Goal: Task Accomplishment & Management: Check status

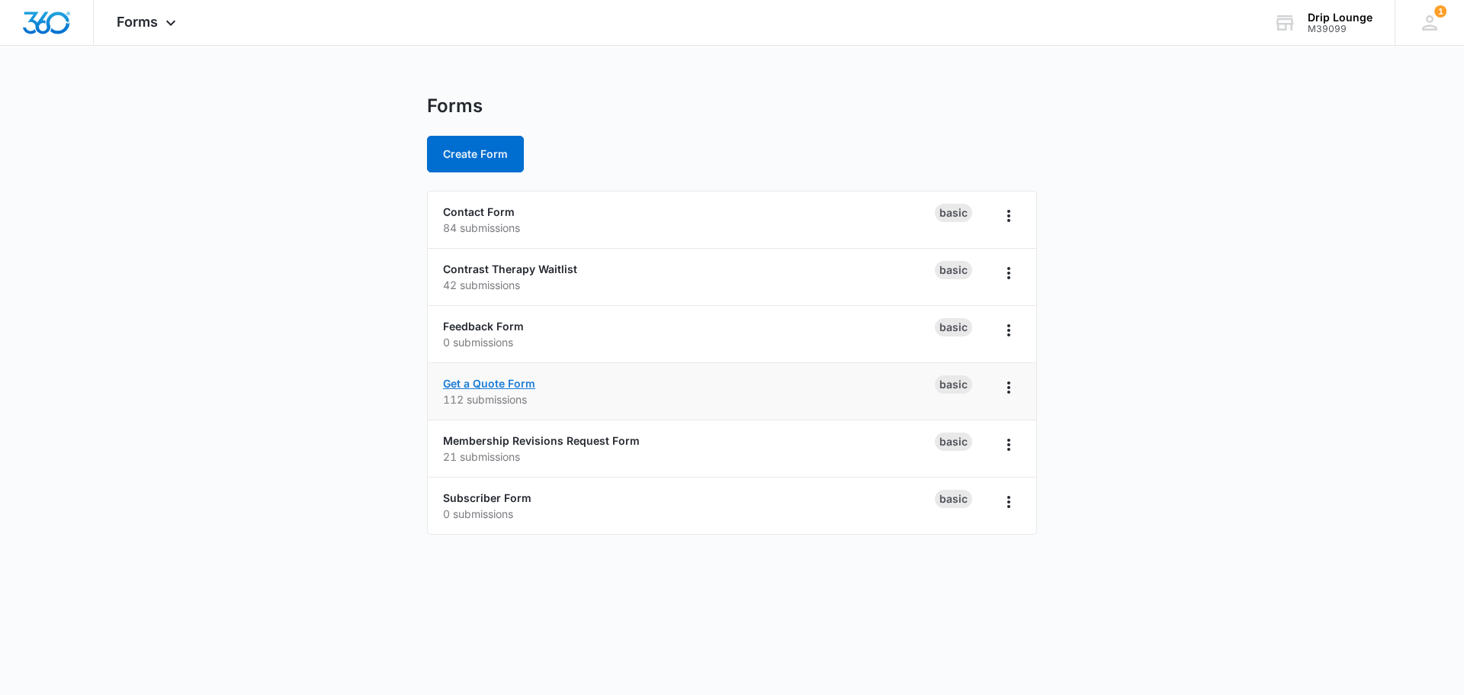
click at [483, 383] on link "Get a Quote Form" at bounding box center [489, 383] width 92 height 13
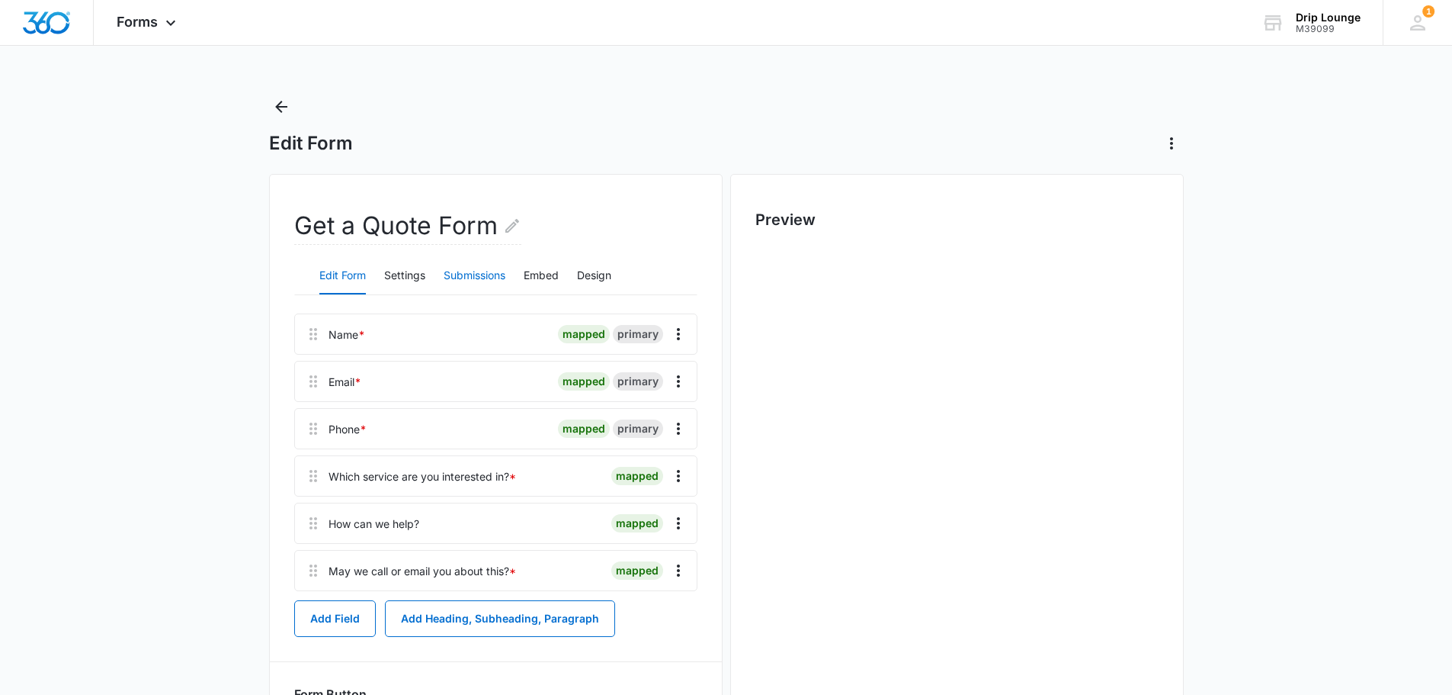
click at [480, 266] on button "Submissions" at bounding box center [475, 276] width 62 height 37
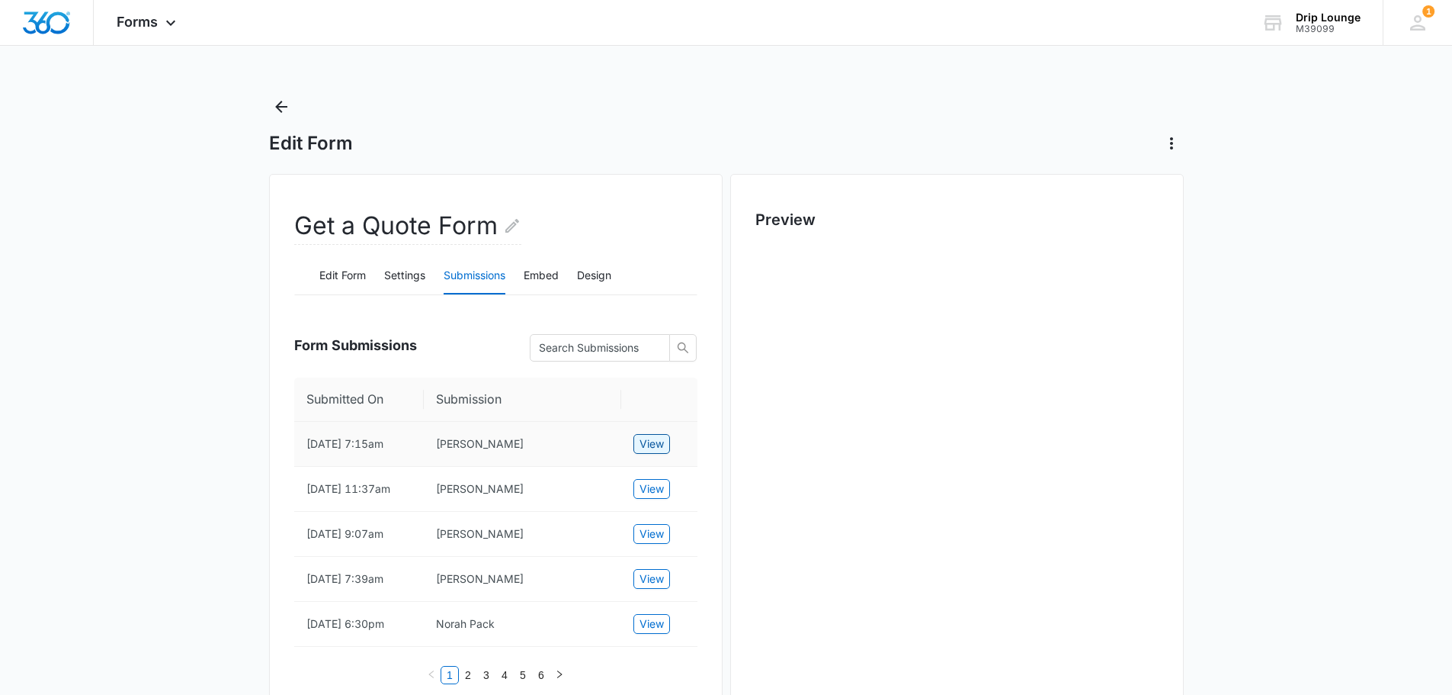
click at [658, 446] on span "View" at bounding box center [652, 443] width 24 height 17
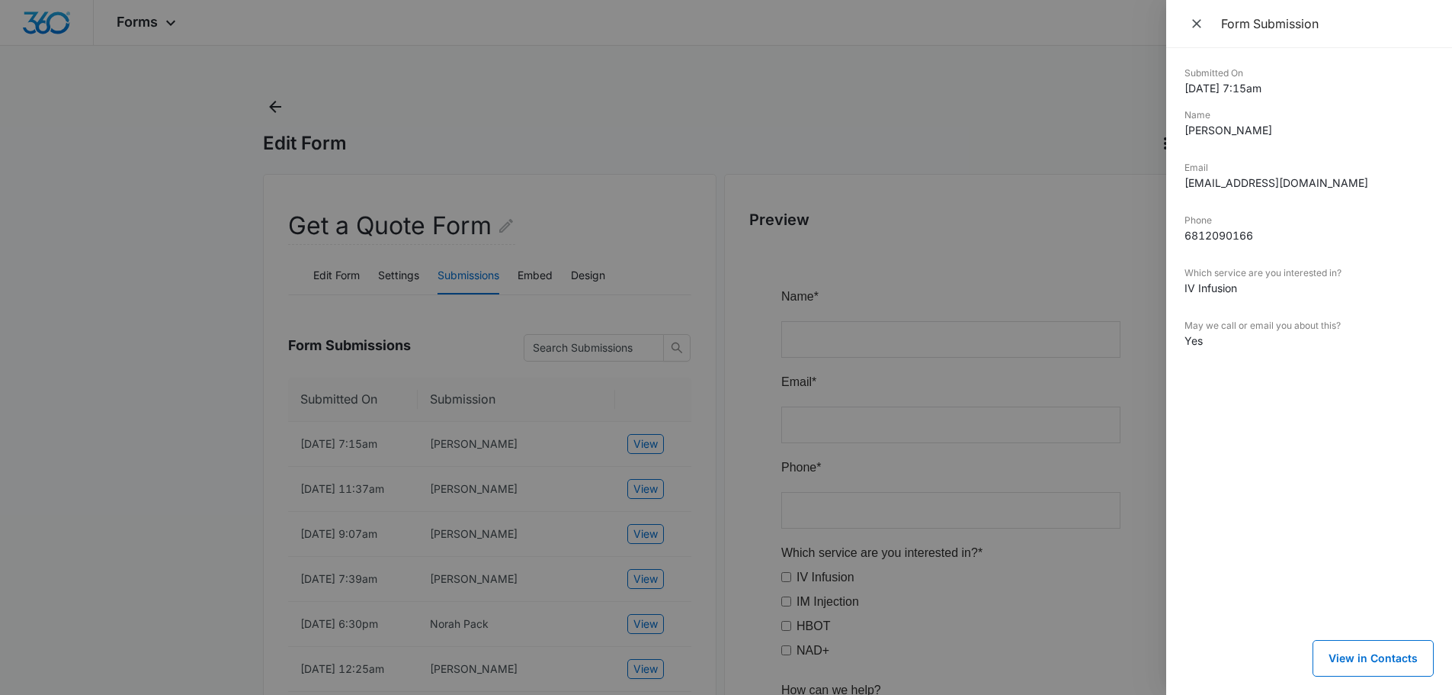
click at [1211, 235] on dd "6812090166" at bounding box center [1309, 235] width 249 height 16
copy dd "6812090166"
click at [647, 440] on div at bounding box center [726, 347] width 1452 height 695
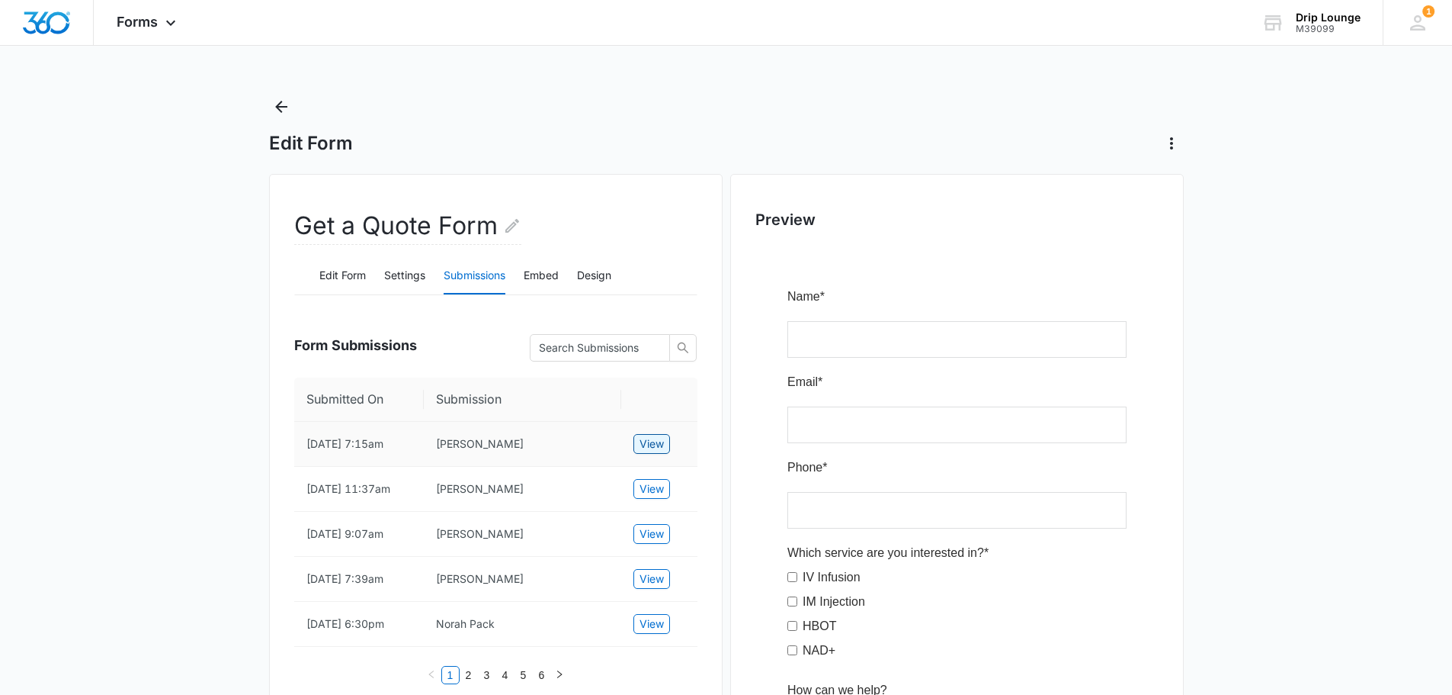
click at [647, 441] on span "View" at bounding box center [652, 443] width 24 height 17
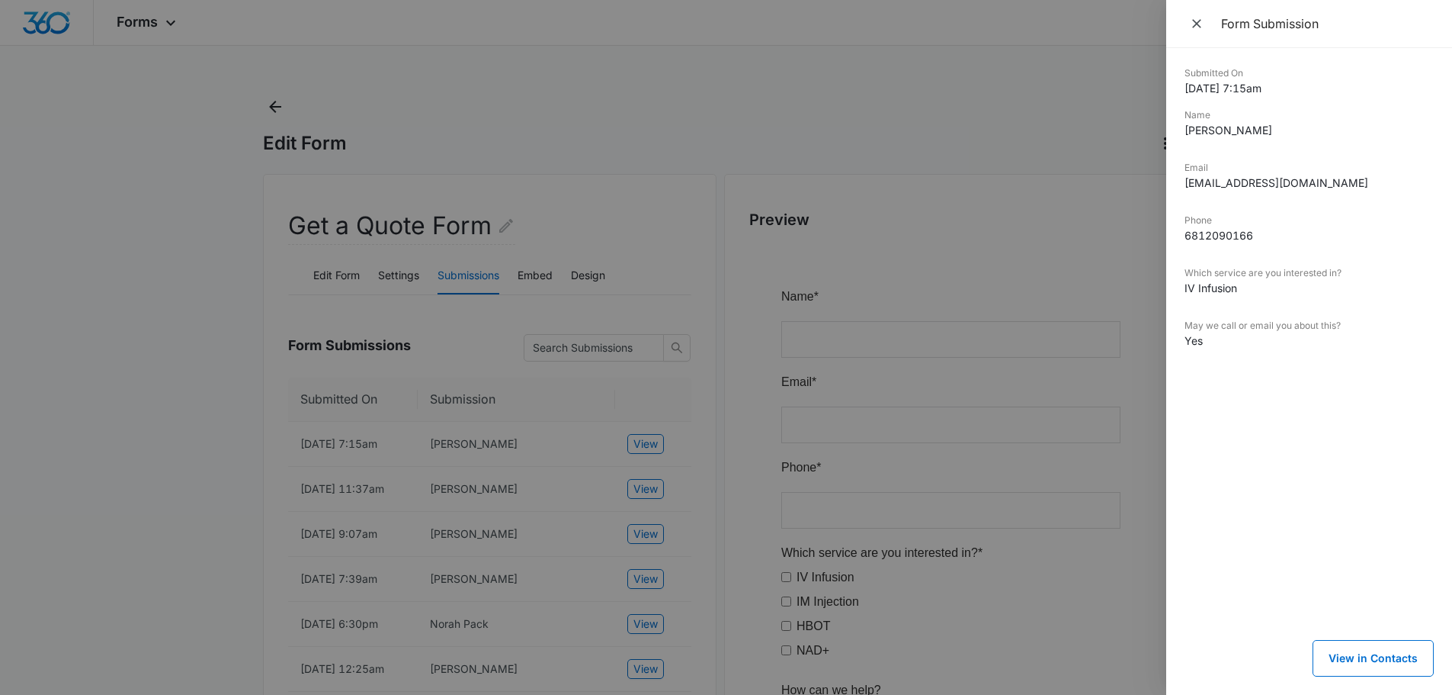
drag, startPoint x: 765, startPoint y: 356, endPoint x: 567, endPoint y: 431, distance: 211.8
click at [758, 352] on div at bounding box center [726, 347] width 1452 height 695
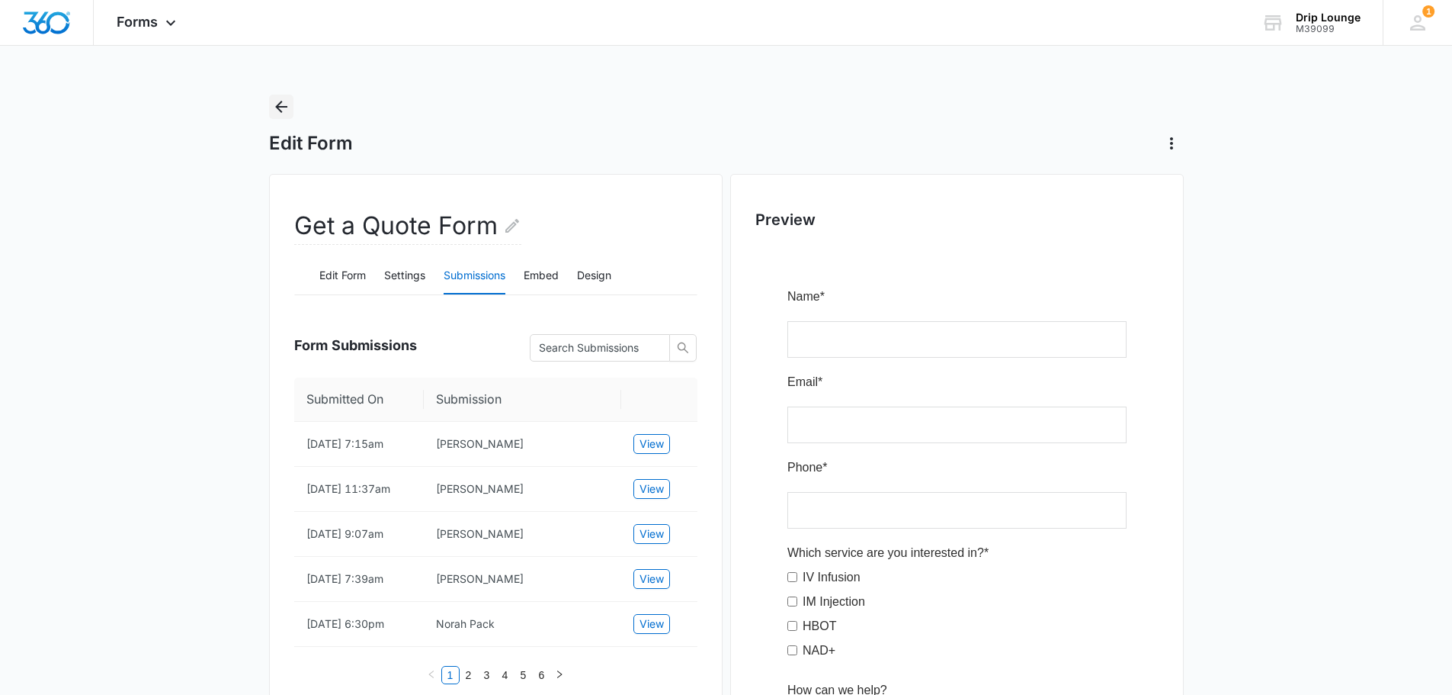
click at [271, 98] on button "Back" at bounding box center [281, 107] width 24 height 24
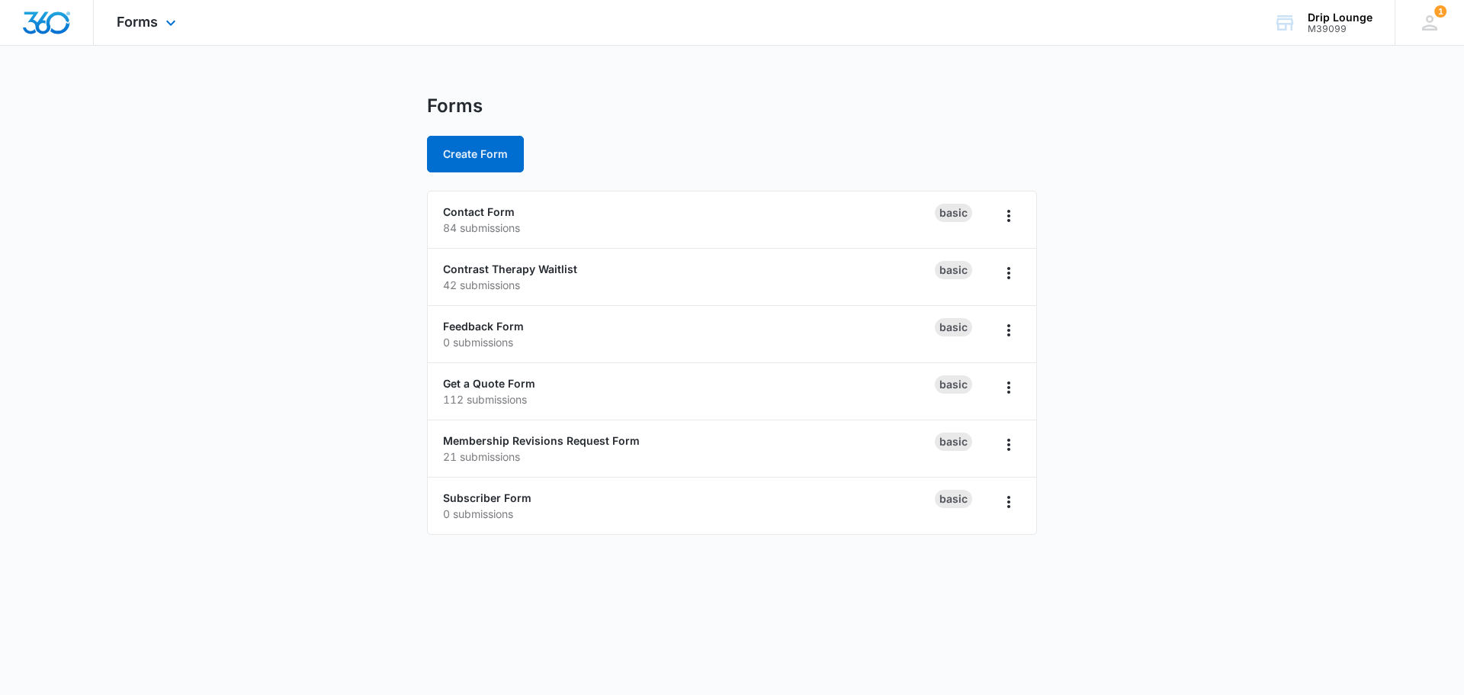
click at [52, 24] on img "Dashboard" at bounding box center [46, 22] width 49 height 23
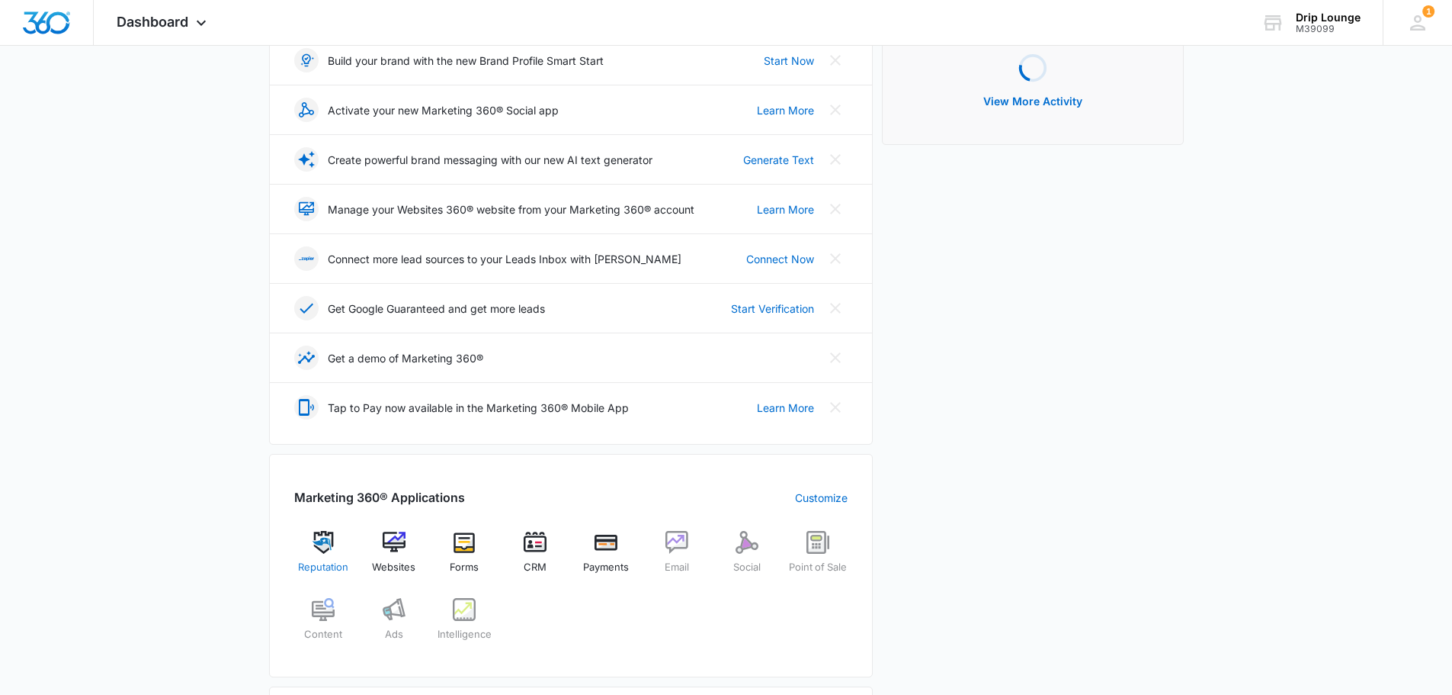
scroll to position [381, 0]
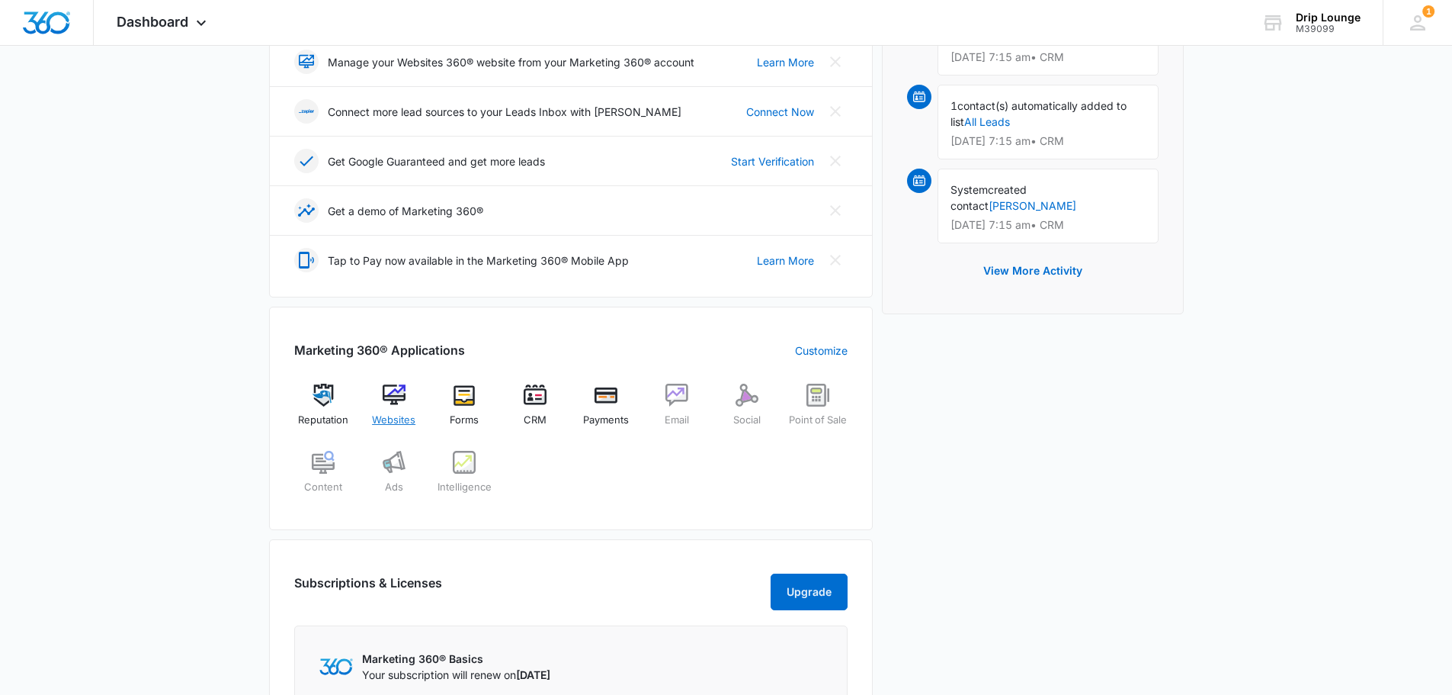
click at [401, 391] on img at bounding box center [394, 395] width 23 height 23
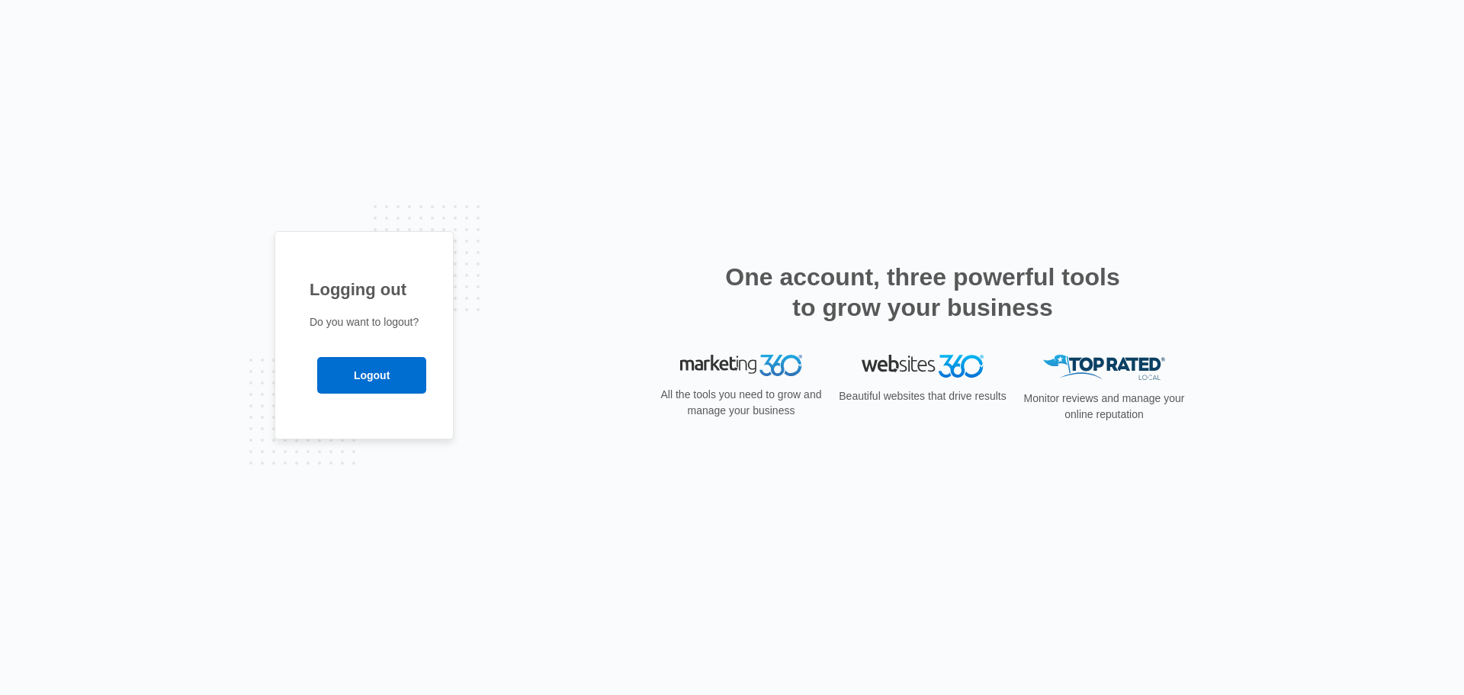
click at [363, 319] on p "Do you want to logout?" at bounding box center [364, 322] width 109 height 16
click at [341, 298] on h1 "Logging out" at bounding box center [364, 289] width 109 height 25
click at [387, 311] on div "Logging out Do you want to logout? Logout" at bounding box center [363, 335] width 179 height 209
click at [377, 284] on h1 "Logging out" at bounding box center [364, 289] width 109 height 25
click at [375, 372] on input "Logout" at bounding box center [371, 375] width 109 height 37
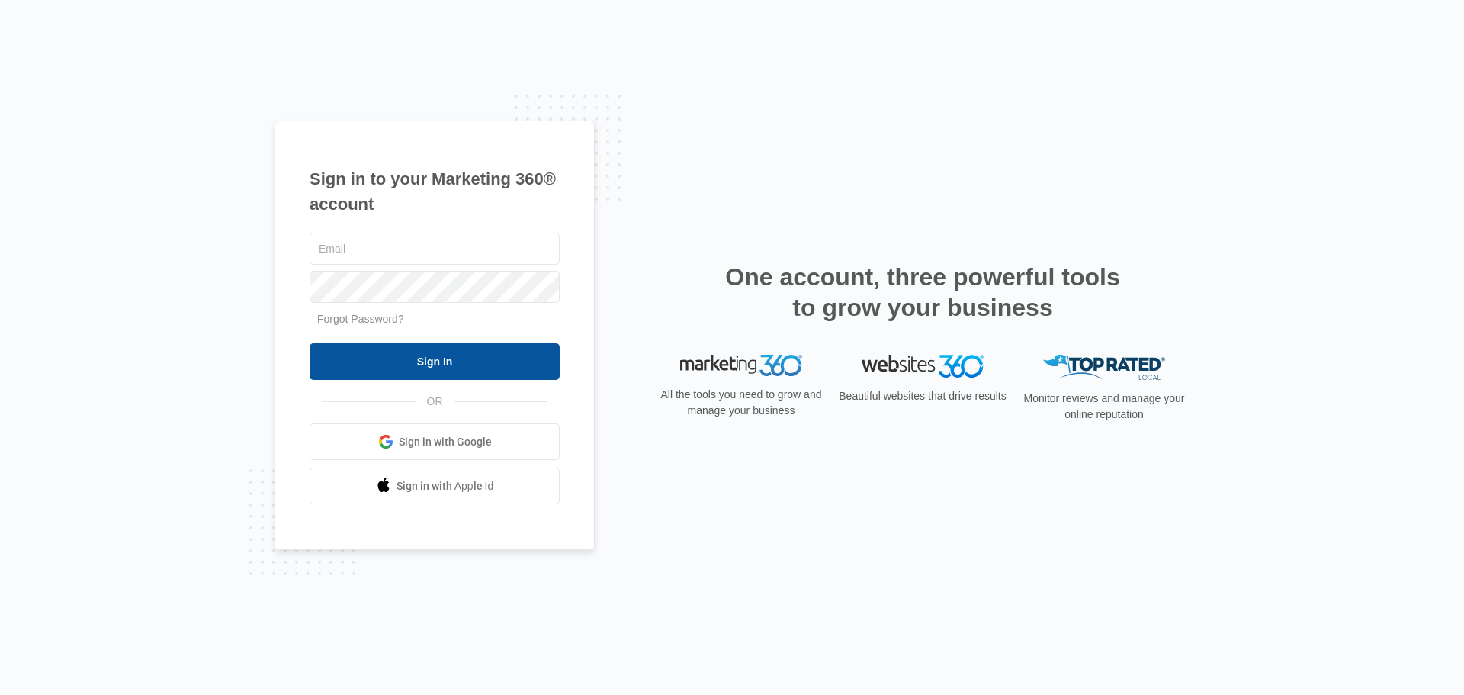
type input "[EMAIL_ADDRESS][DOMAIN_NAME]"
click at [407, 366] on input "Sign In" at bounding box center [435, 361] width 250 height 37
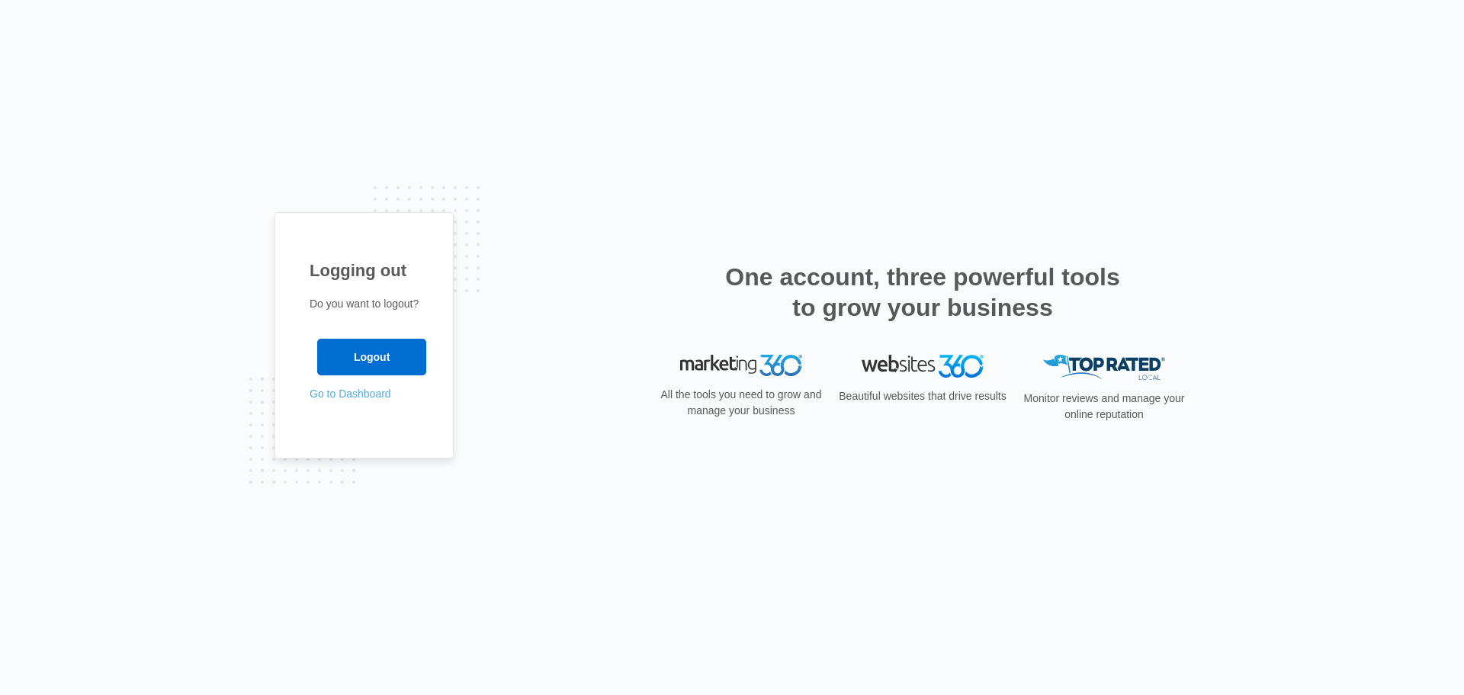
click at [361, 394] on link "Go to Dashboard" at bounding box center [351, 393] width 82 height 12
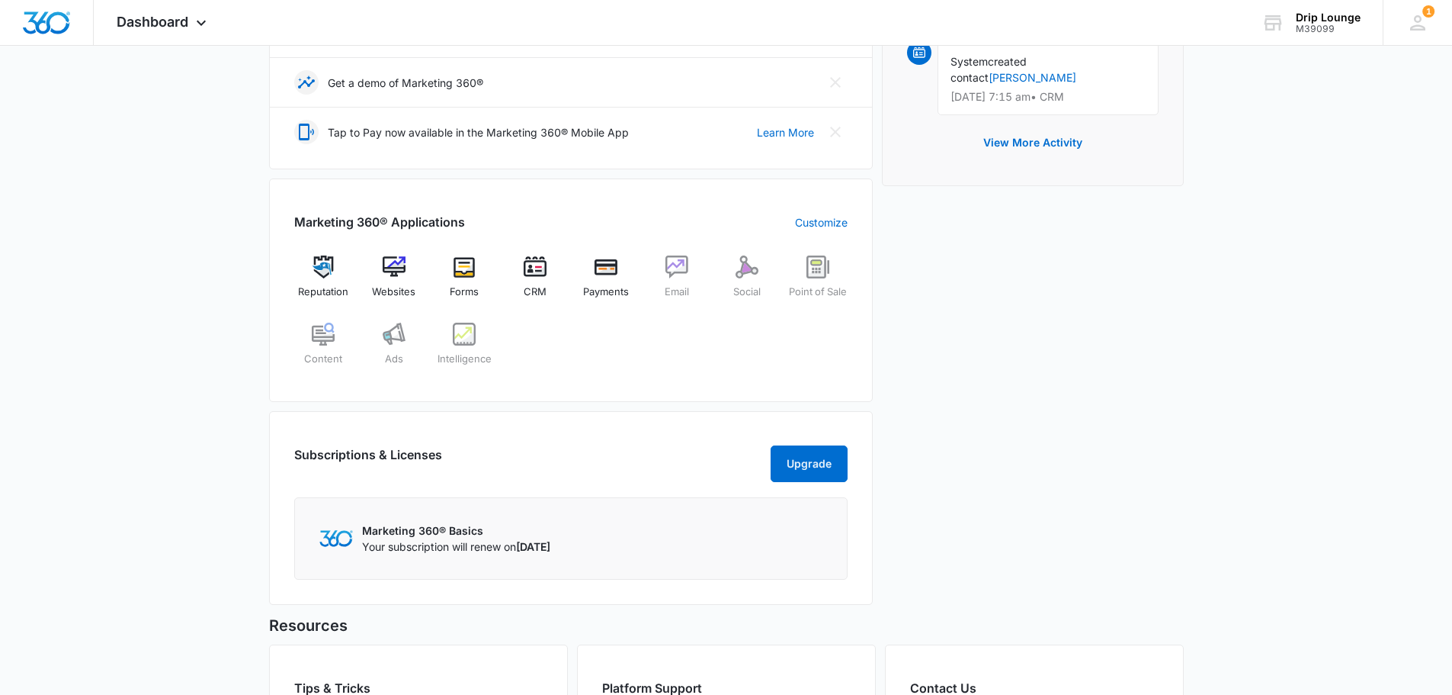
scroll to position [534, 0]
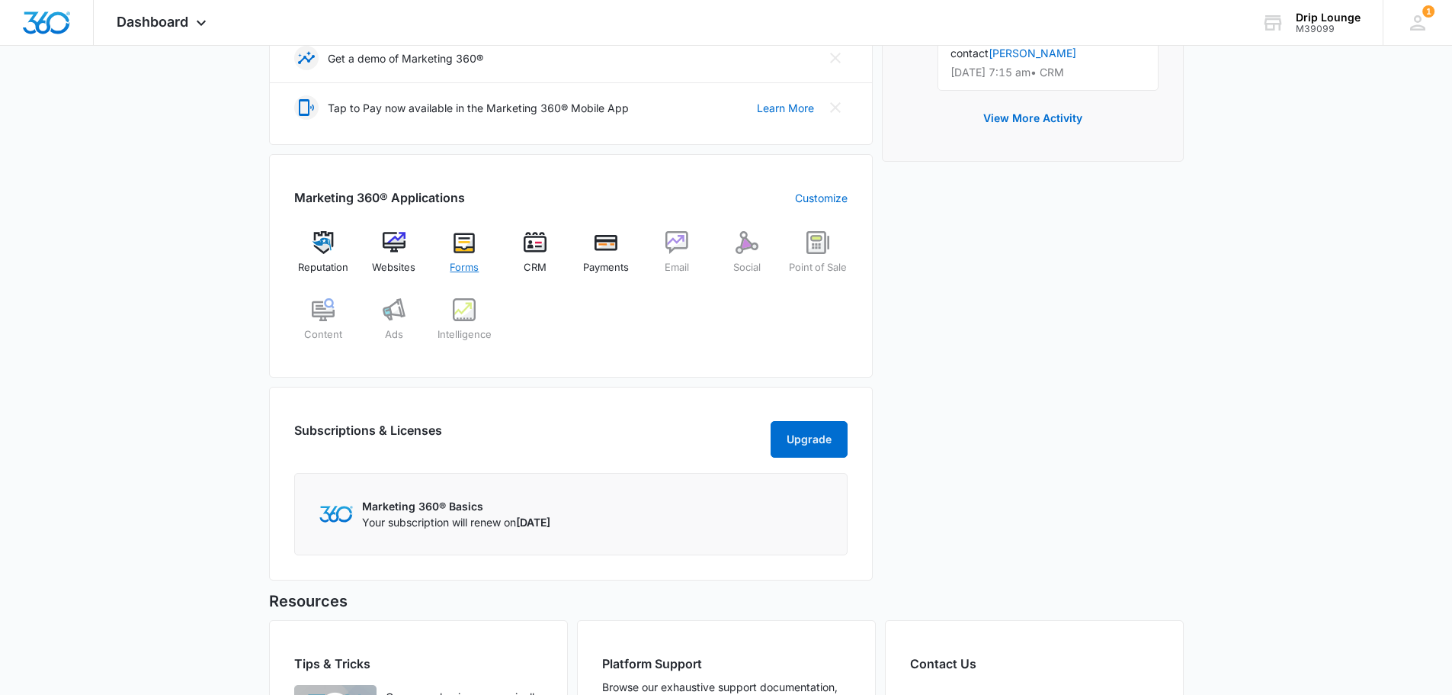
click at [464, 249] on img at bounding box center [464, 242] width 23 height 23
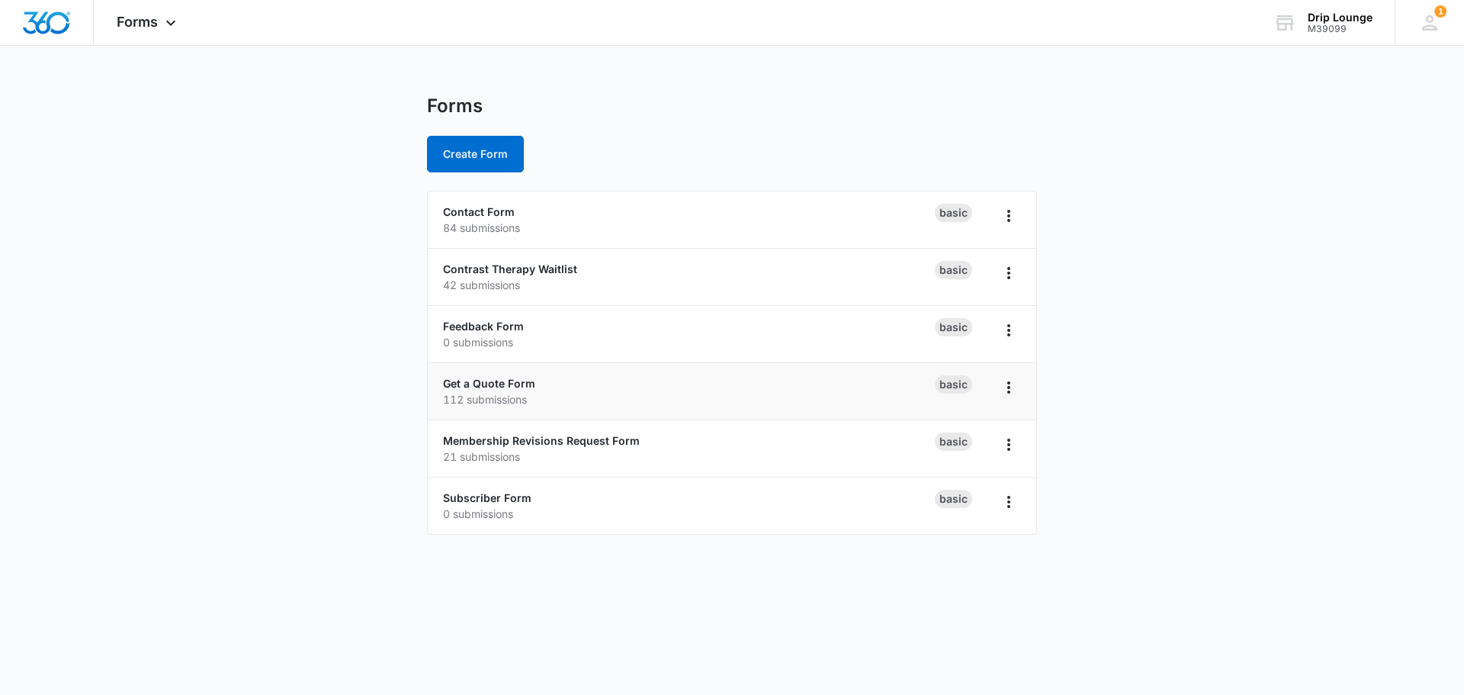
click at [471, 374] on li "Get a Quote Form 112 submissions Basic" at bounding box center [732, 391] width 608 height 57
click at [473, 380] on link "Get a Quote Form" at bounding box center [489, 383] width 92 height 13
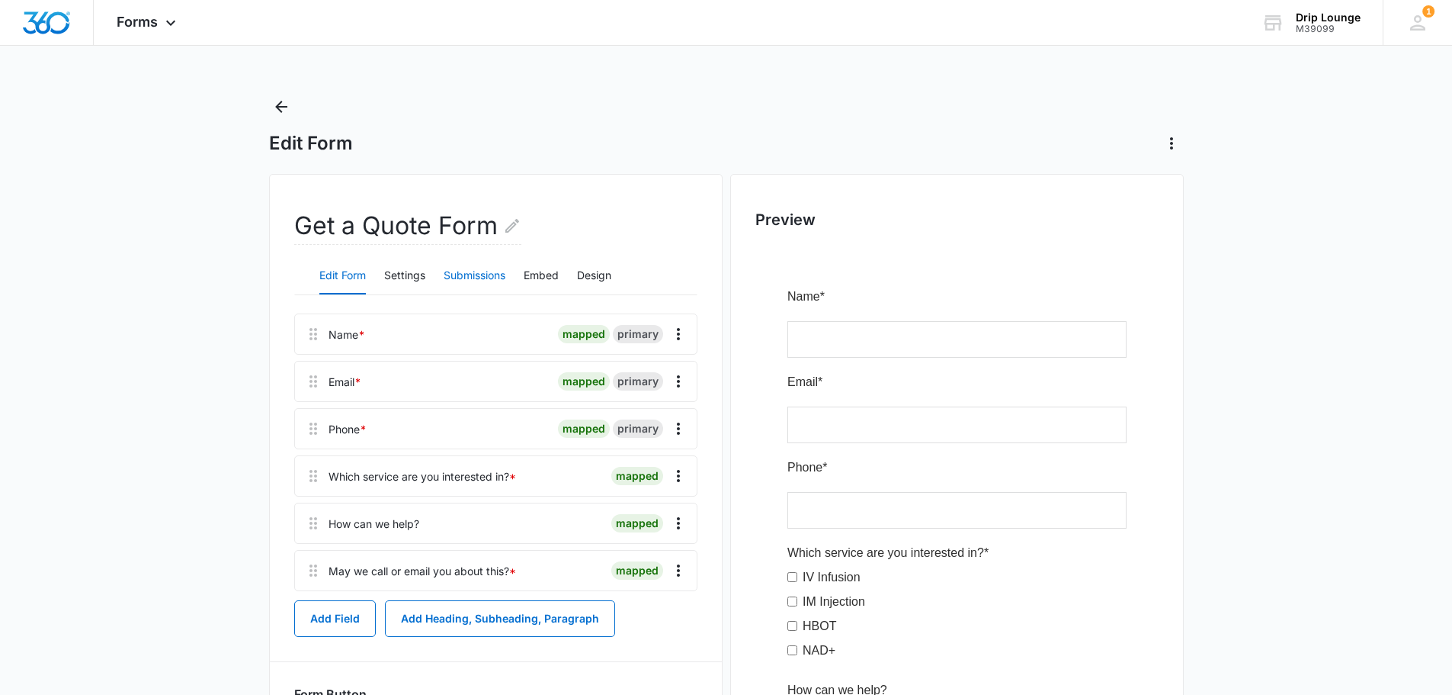
click at [467, 278] on button "Submissions" at bounding box center [475, 276] width 62 height 37
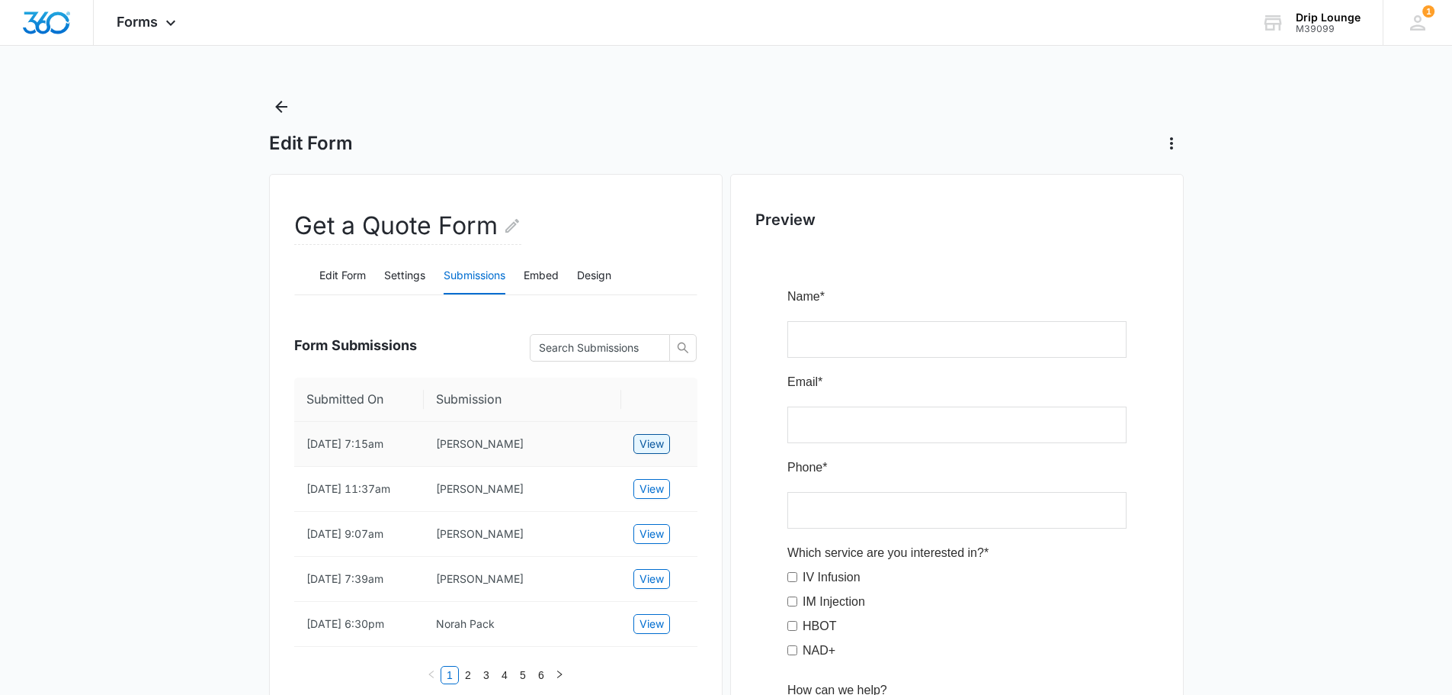
click at [654, 438] on span "View" at bounding box center [652, 443] width 24 height 17
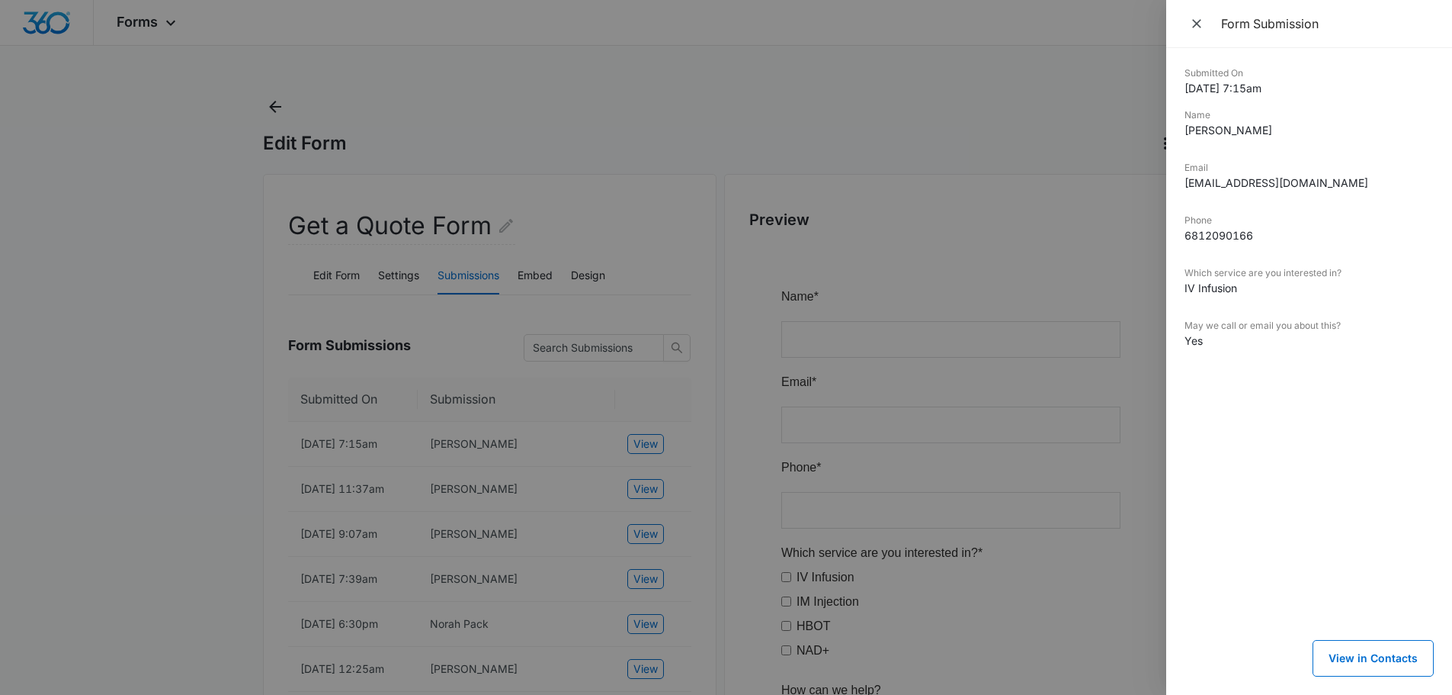
click at [75, 435] on div at bounding box center [726, 347] width 1452 height 695
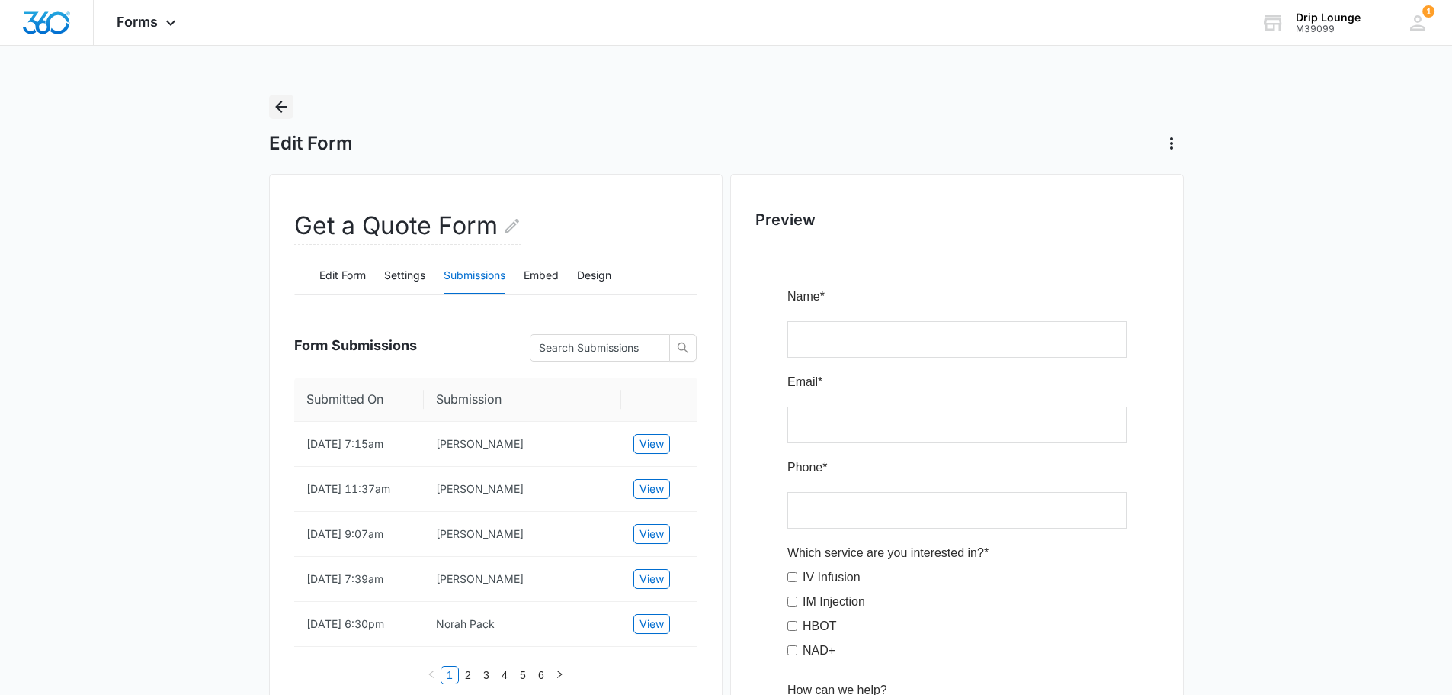
click at [275, 101] on icon "Back" at bounding box center [281, 107] width 18 height 18
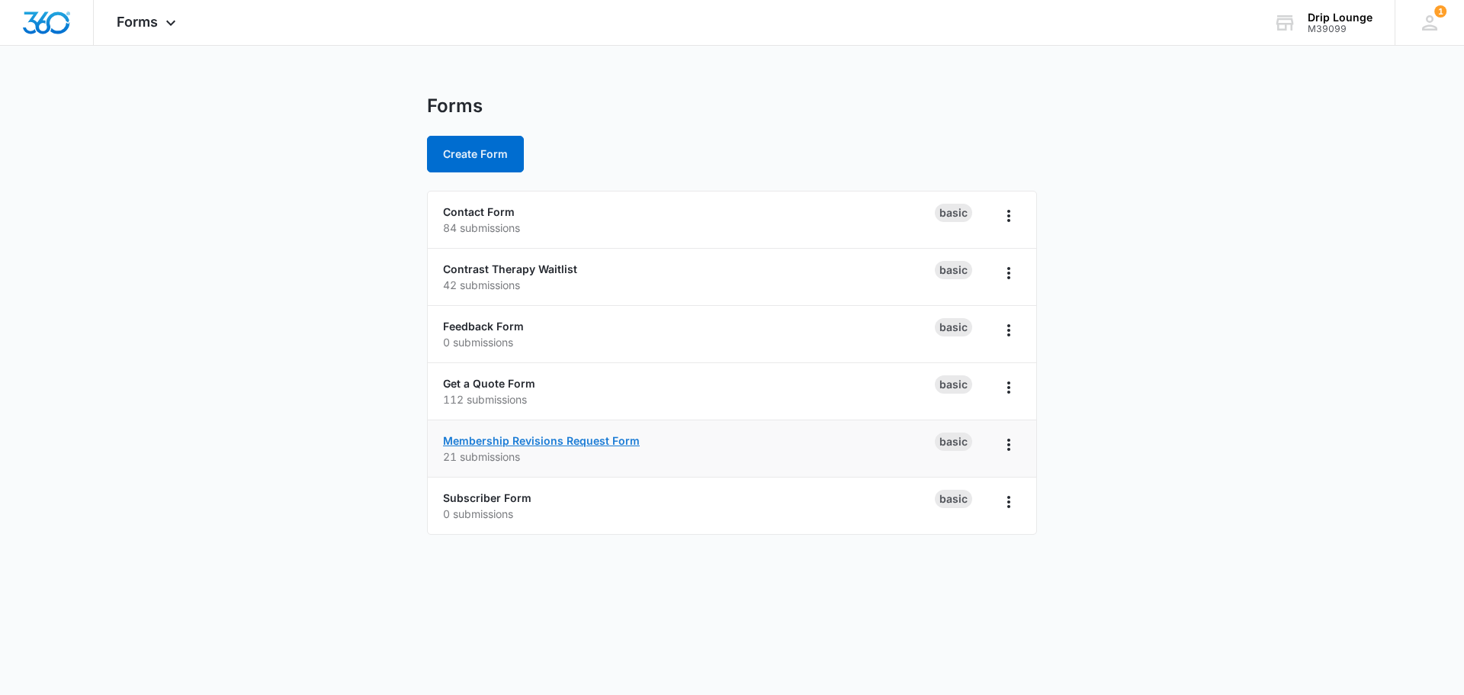
click at [490, 435] on link "Membership Revisions Request Form" at bounding box center [541, 440] width 197 height 13
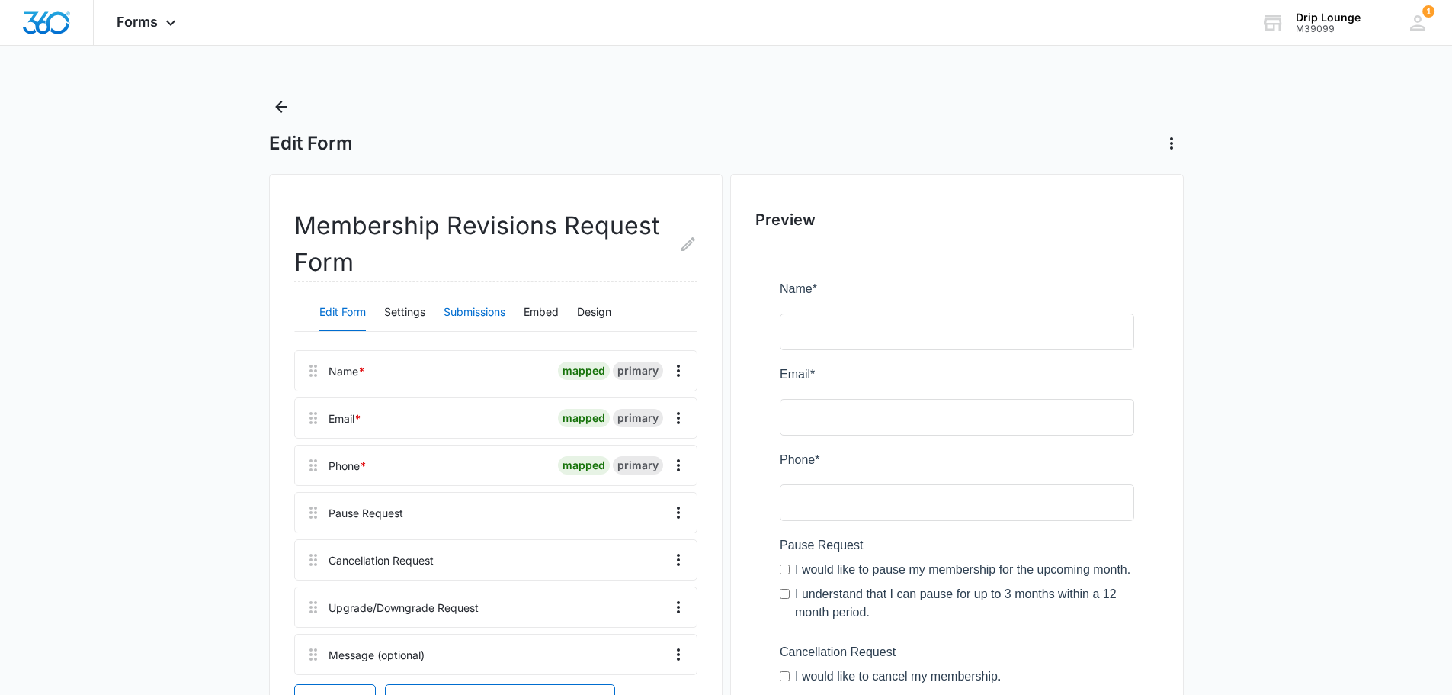
click at [495, 310] on button "Submissions" at bounding box center [475, 312] width 62 height 37
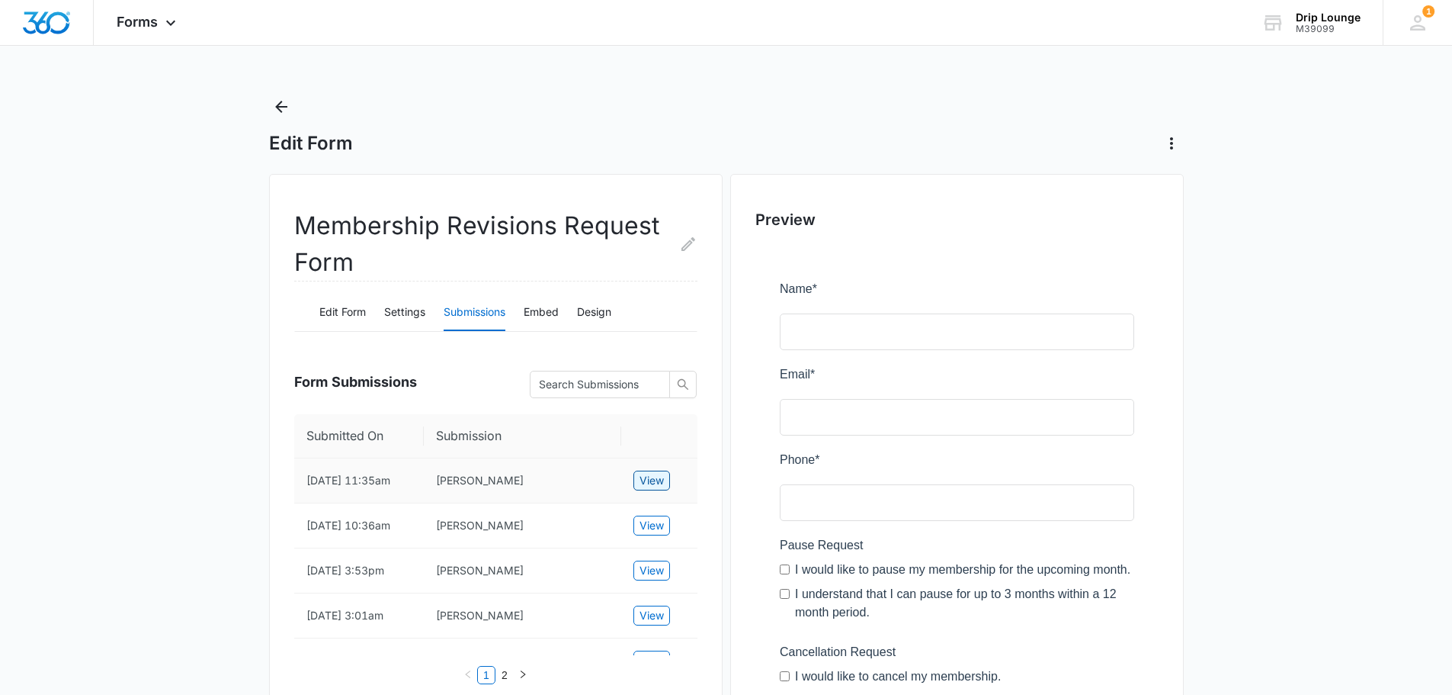
click at [647, 480] on span "View" at bounding box center [652, 480] width 24 height 17
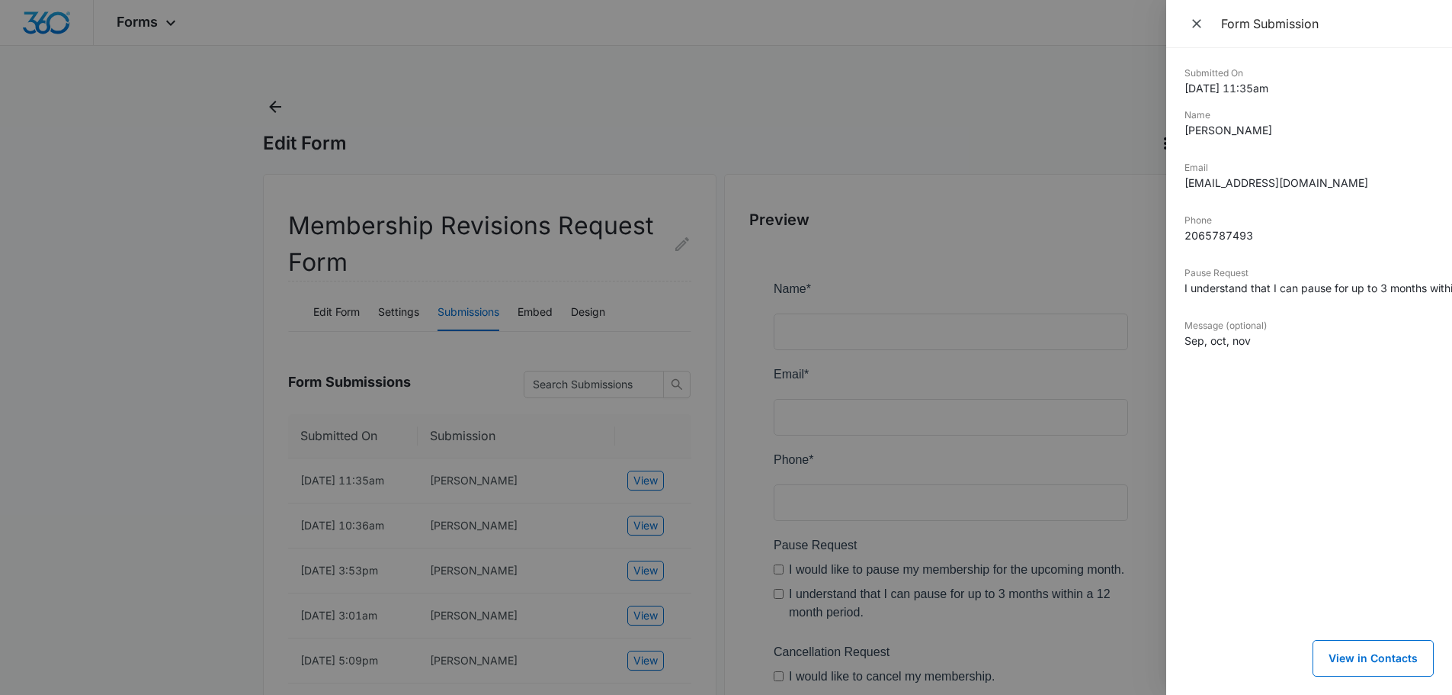
click at [173, 418] on div at bounding box center [726, 347] width 1452 height 695
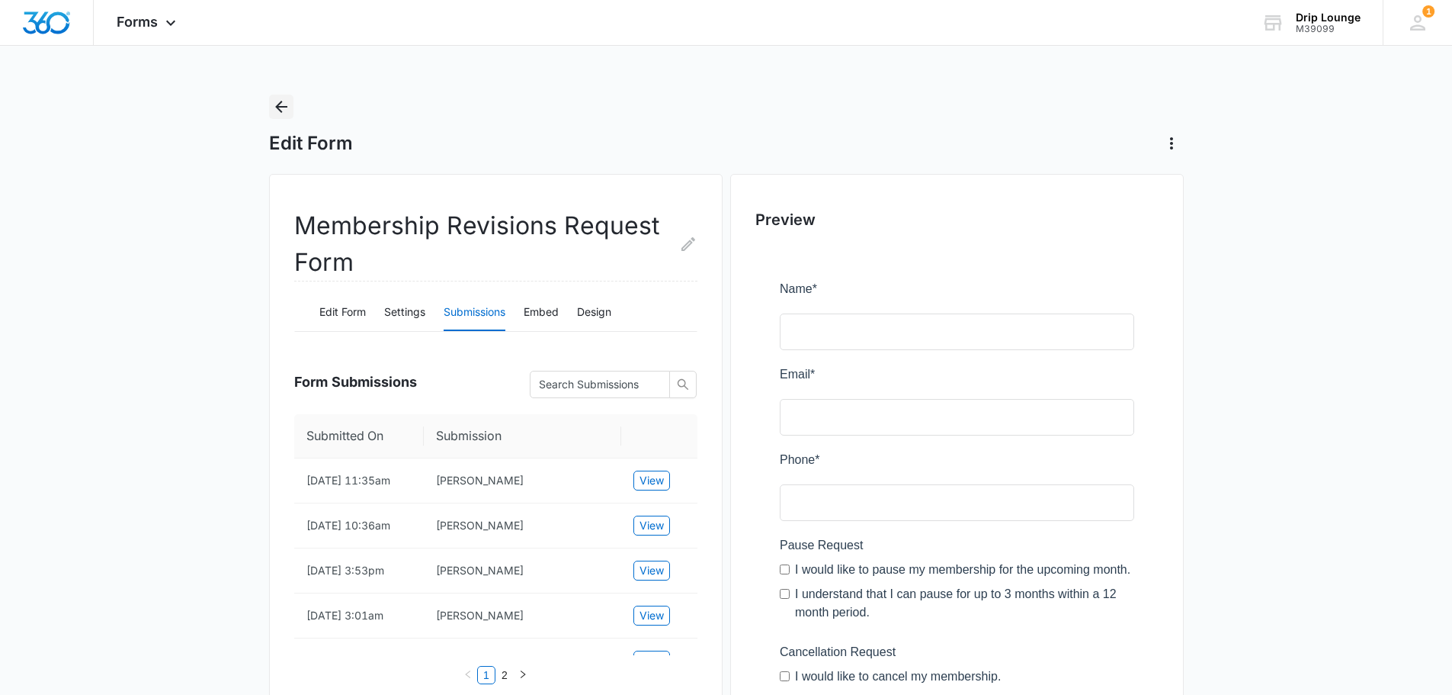
click at [280, 103] on icon "Back" at bounding box center [281, 107] width 12 height 12
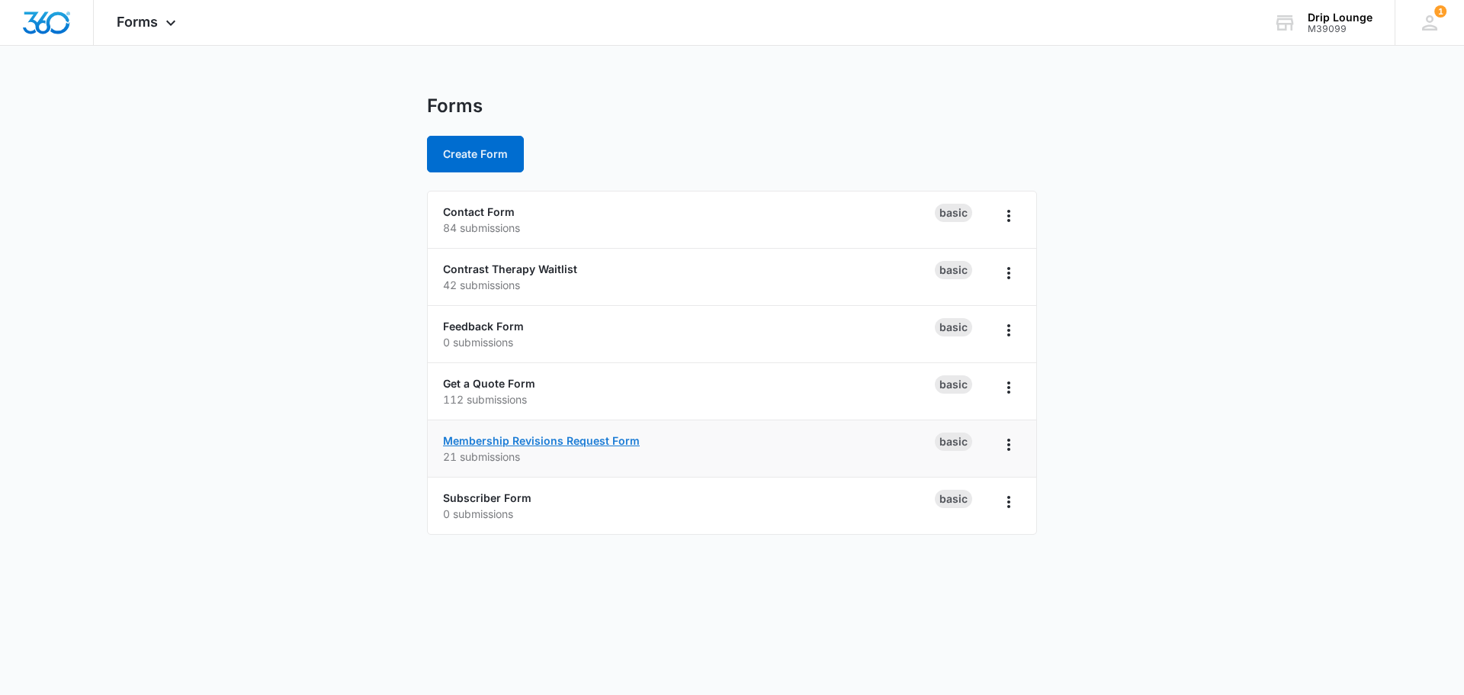
click at [484, 443] on link "Membership Revisions Request Form" at bounding box center [541, 440] width 197 height 13
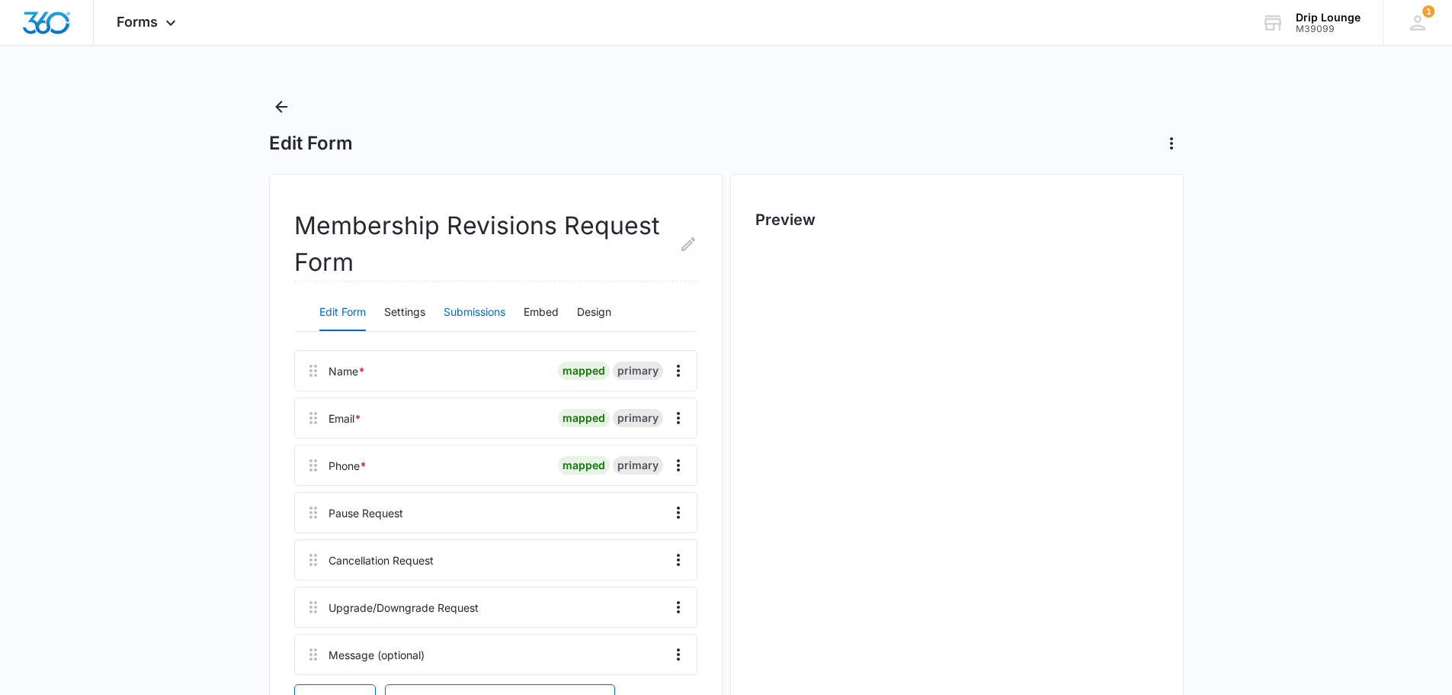
click at [494, 317] on button "Submissions" at bounding box center [475, 312] width 62 height 37
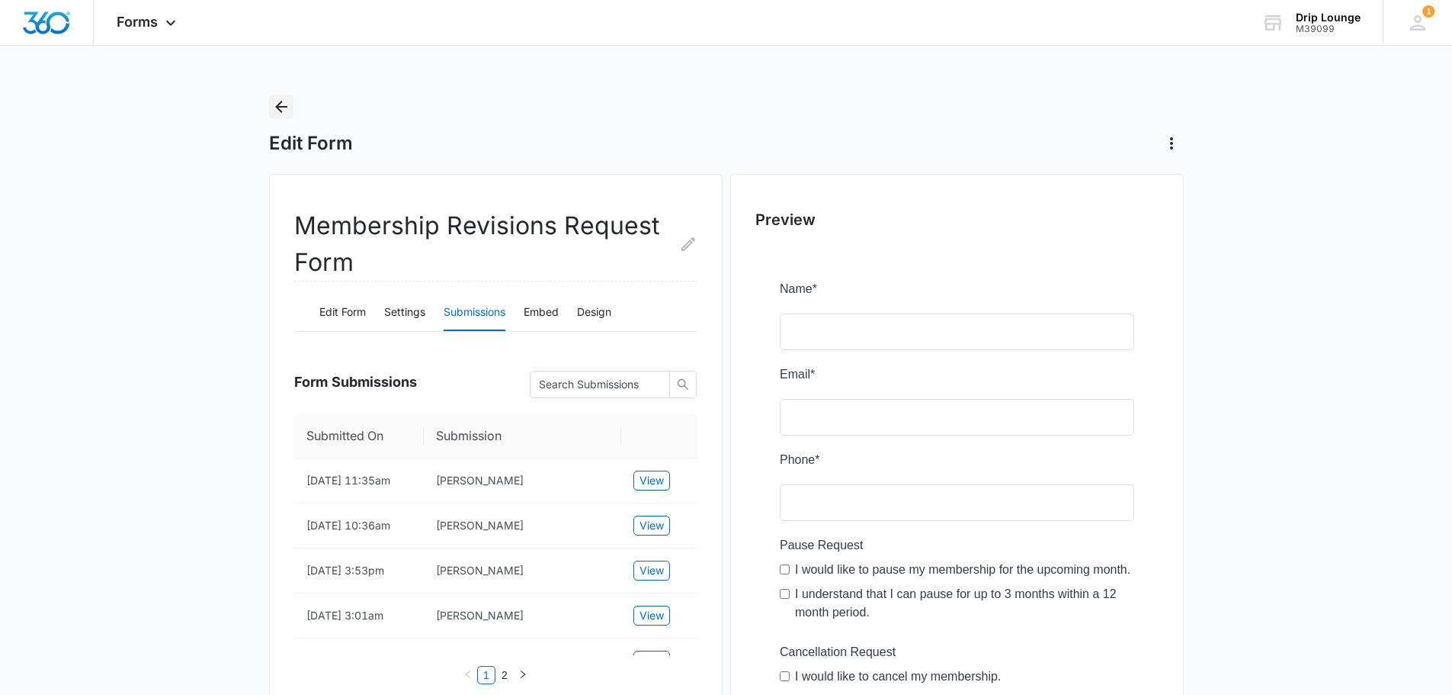
click at [281, 105] on icon "Back" at bounding box center [281, 107] width 18 height 18
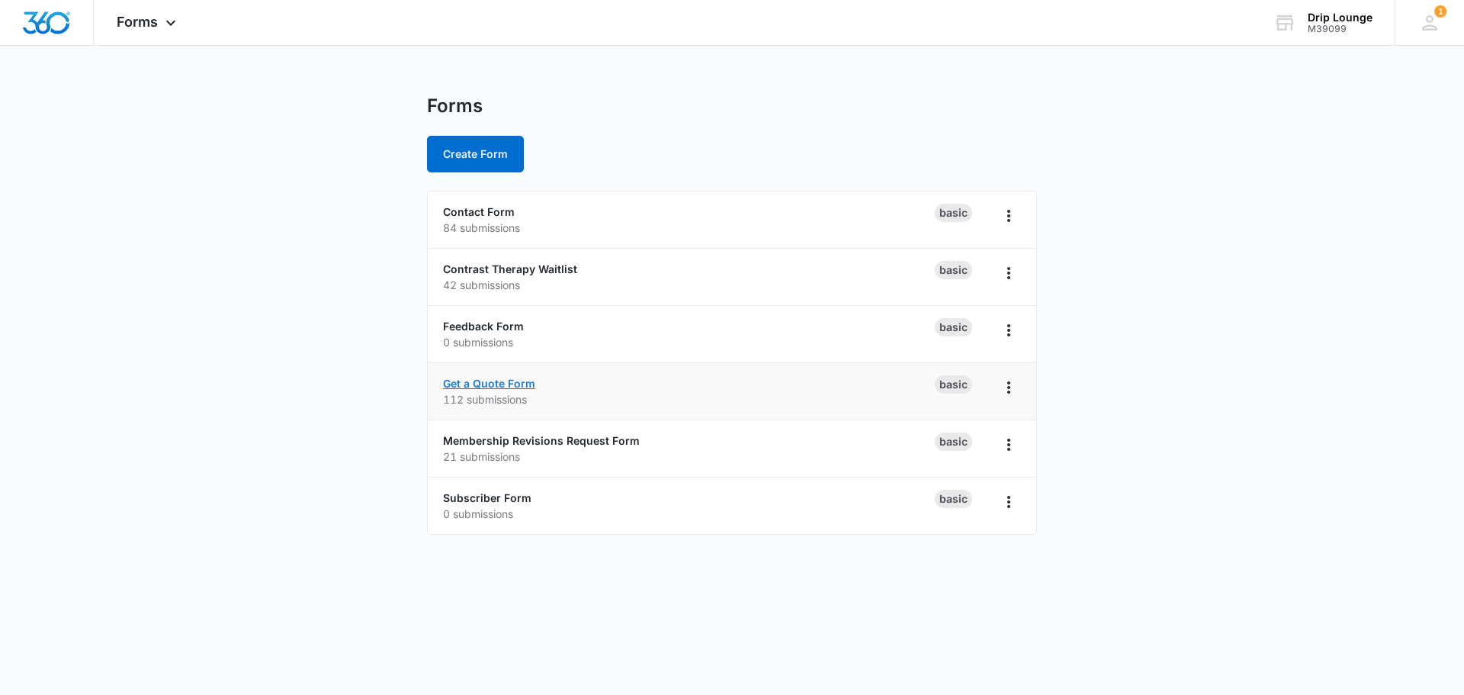
click at [490, 385] on link "Get a Quote Form" at bounding box center [489, 383] width 92 height 13
